Goal: Transaction & Acquisition: Subscribe to service/newsletter

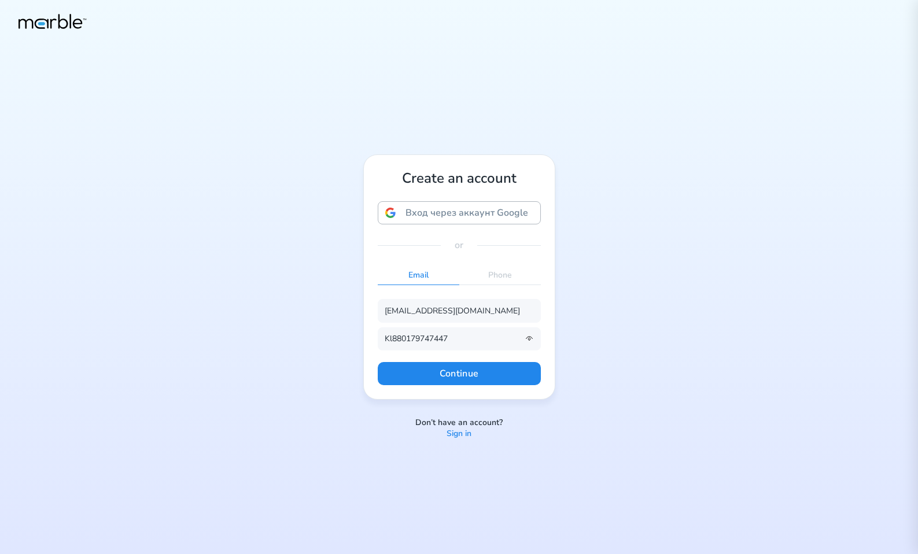
click at [483, 220] on div "Вход через аккаунт Google Вход через аккаунт Google. Откроется в новой вкладке." at bounding box center [459, 213] width 148 height 22
